Goal: Transaction & Acquisition: Download file/media

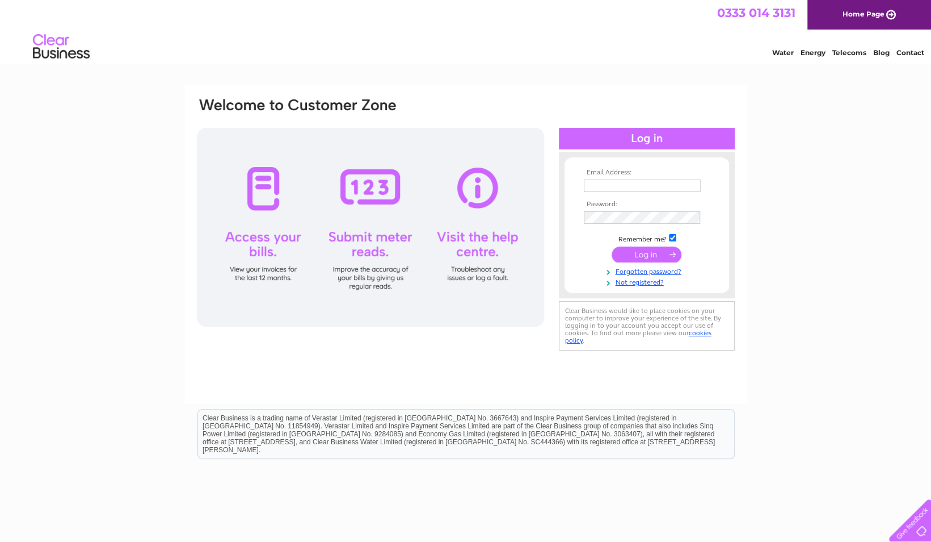
type input "leah@egnservices.com"
click at [633, 249] on input "submit" at bounding box center [647, 254] width 70 height 16
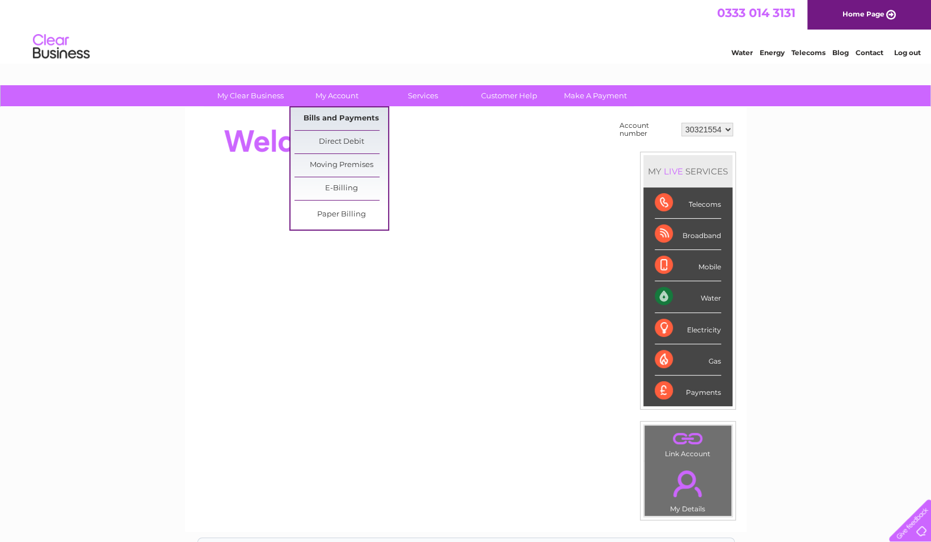
click at [351, 114] on link "Bills and Payments" at bounding box center [342, 118] width 94 height 23
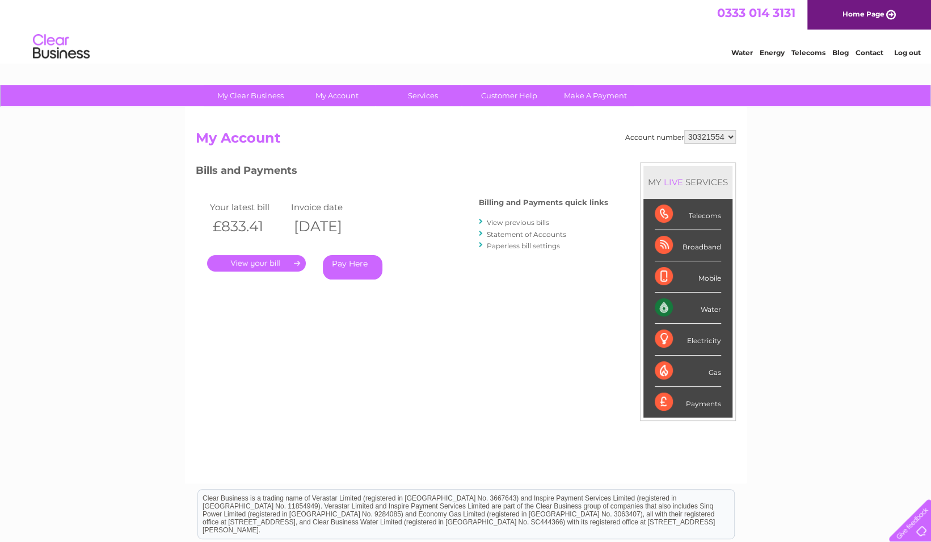
click at [279, 258] on link "." at bounding box center [256, 263] width 99 height 16
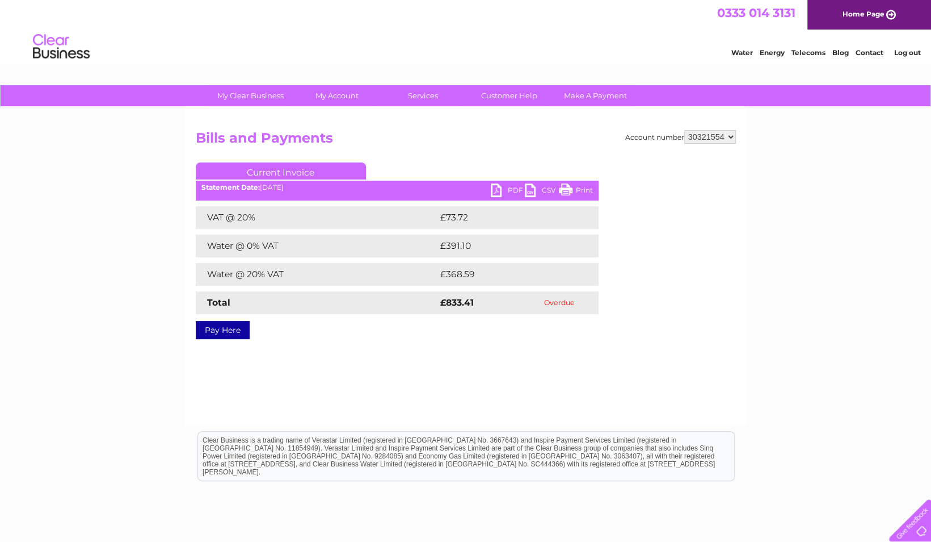
click at [498, 193] on link "PDF" at bounding box center [508, 191] width 34 height 16
